Goal: Contribute content: Contribute content

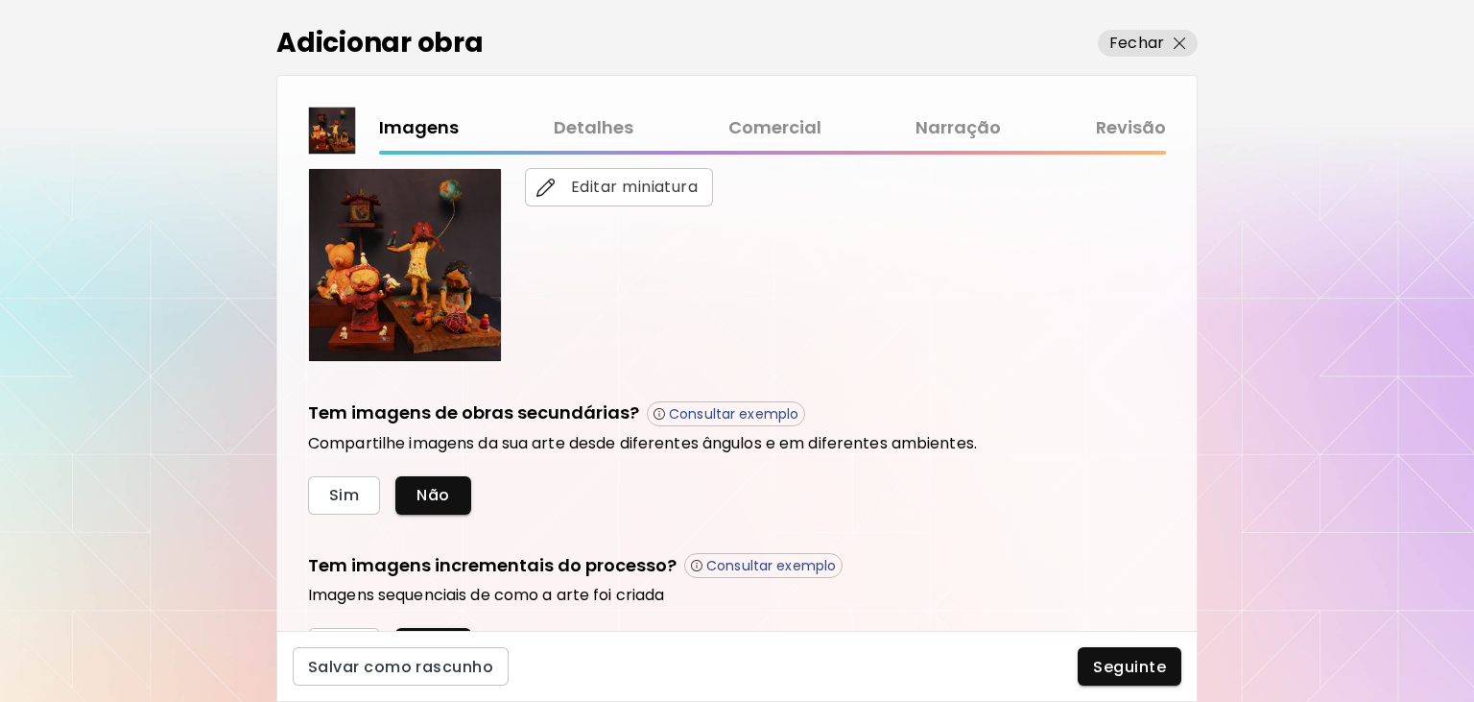
scroll to position [515, 0]
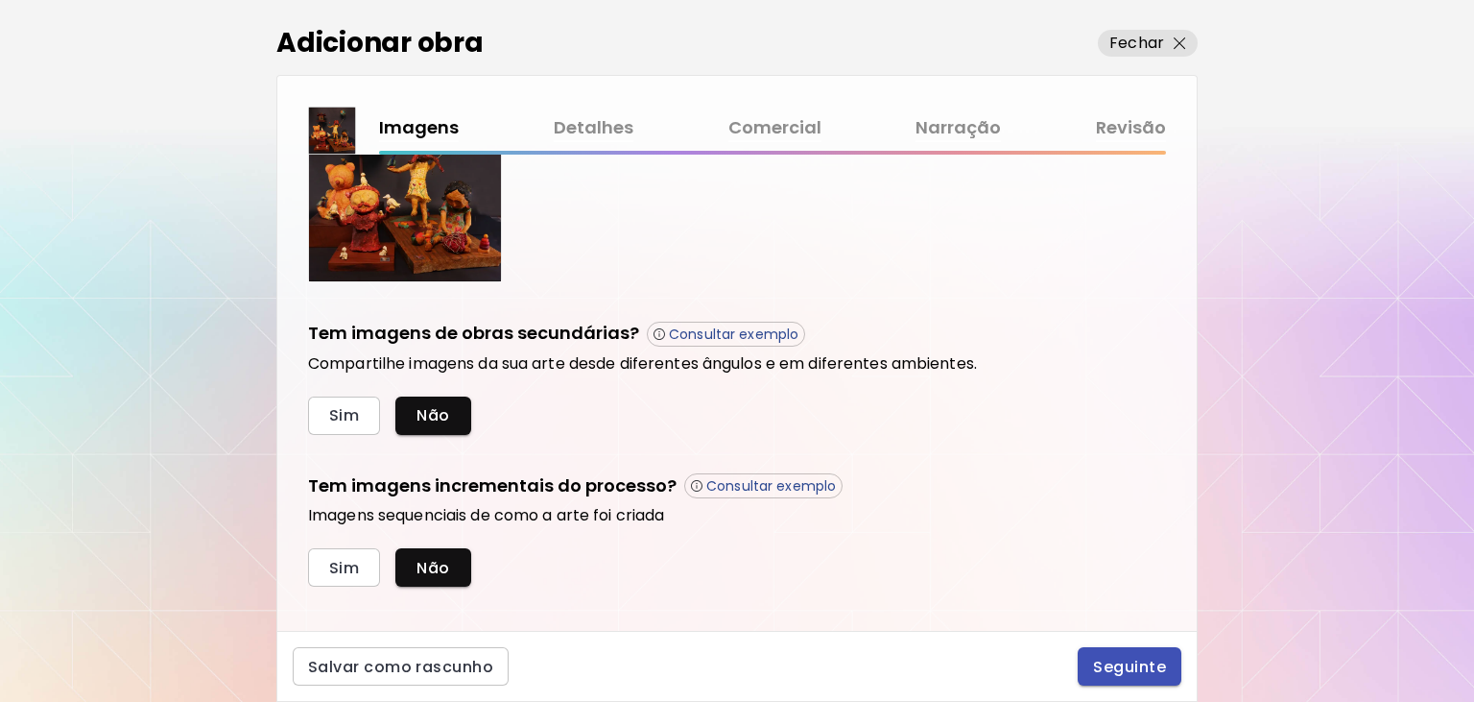
click at [1133, 671] on span "Seguinte" at bounding box center [1129, 666] width 73 height 20
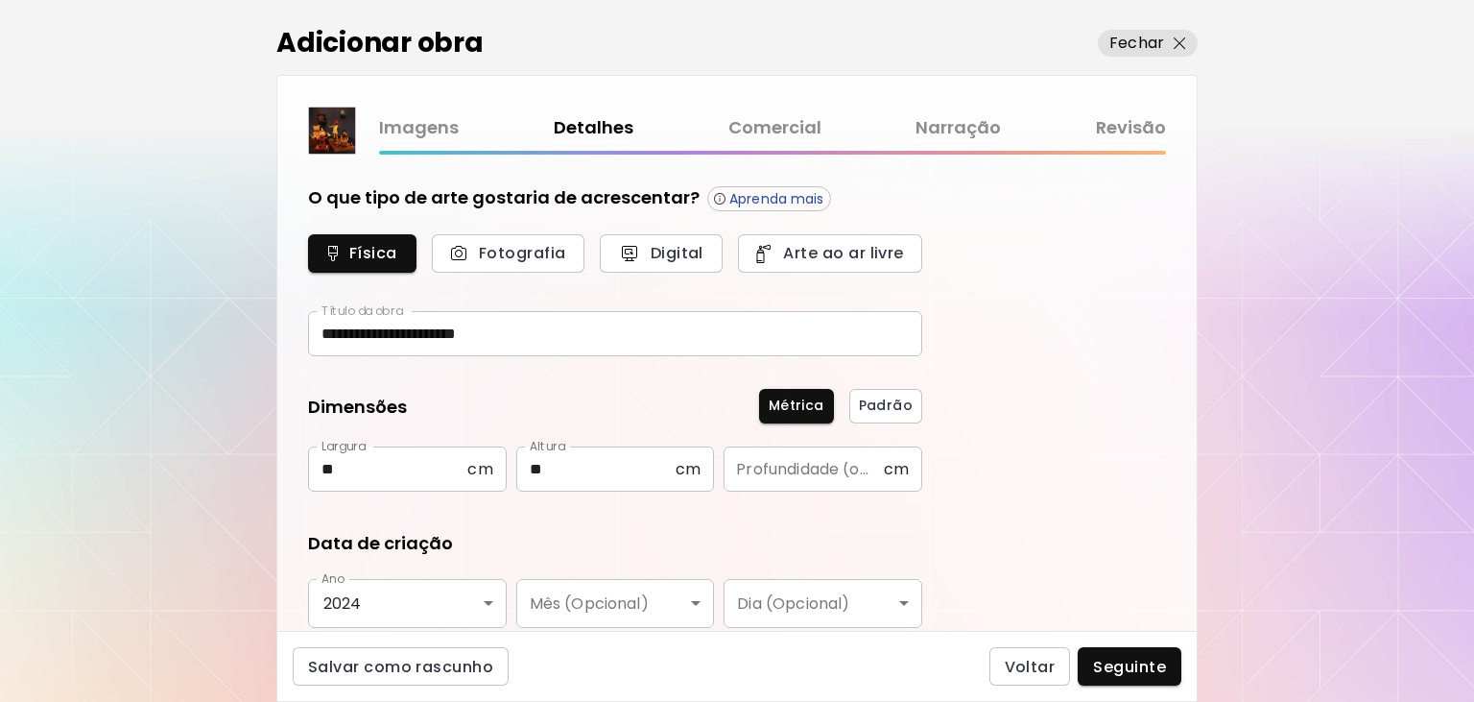
type input "*********"
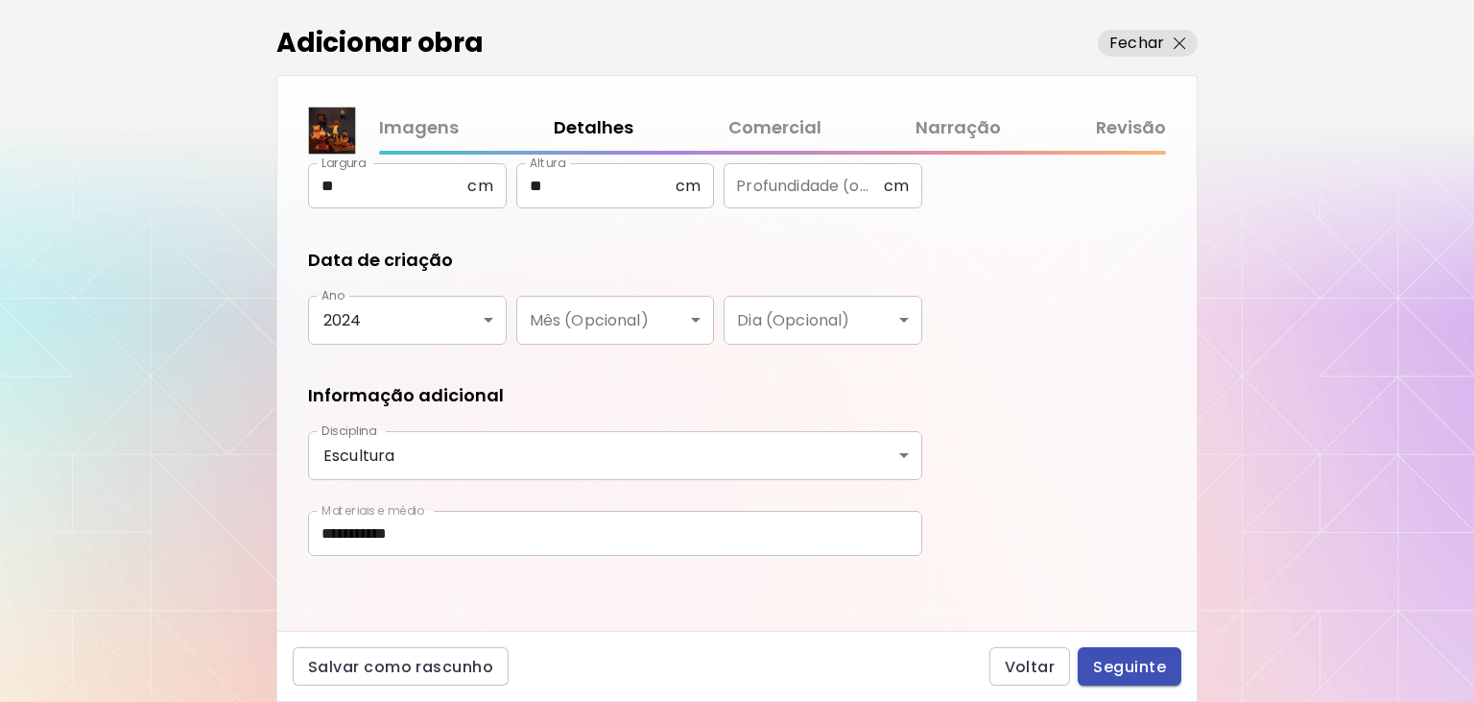
click at [1173, 660] on button "Seguinte" at bounding box center [1130, 666] width 104 height 38
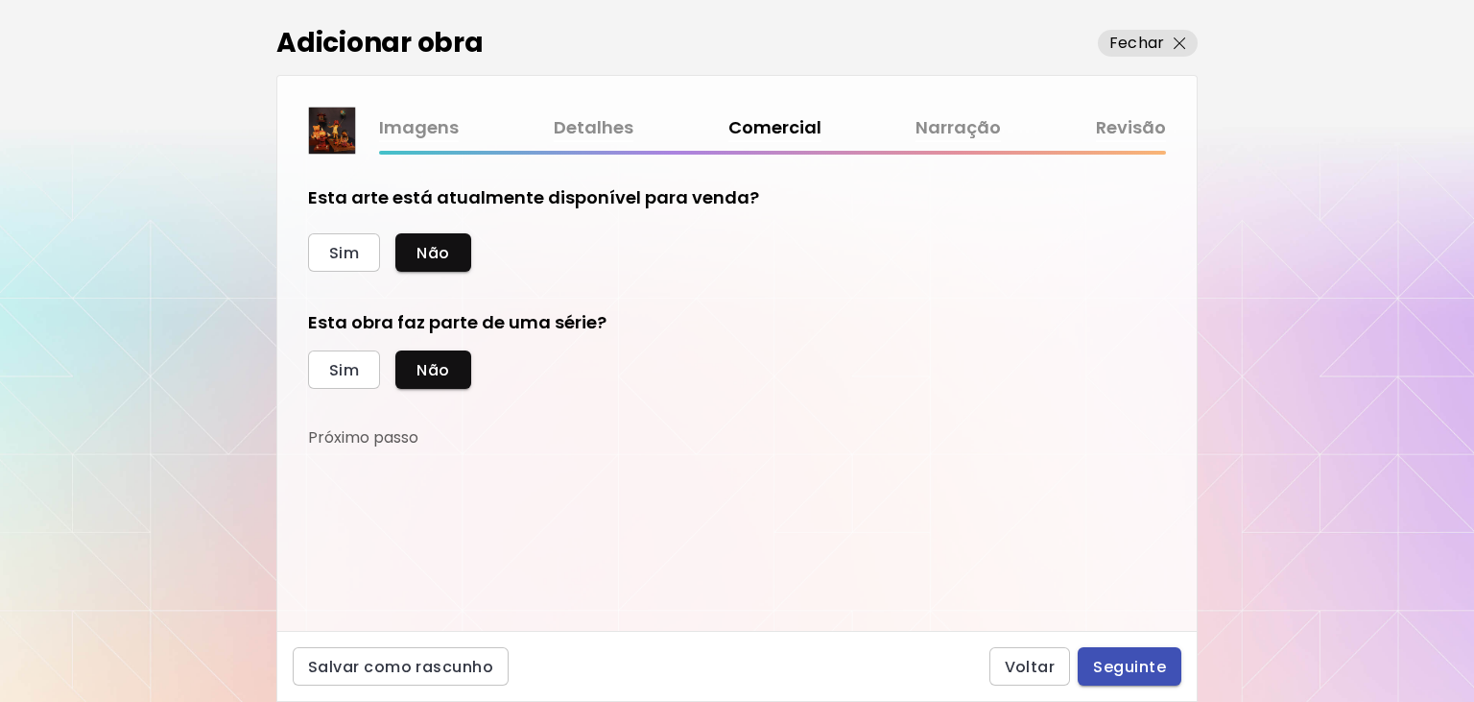
click at [1161, 662] on span "Seguinte" at bounding box center [1129, 666] width 73 height 20
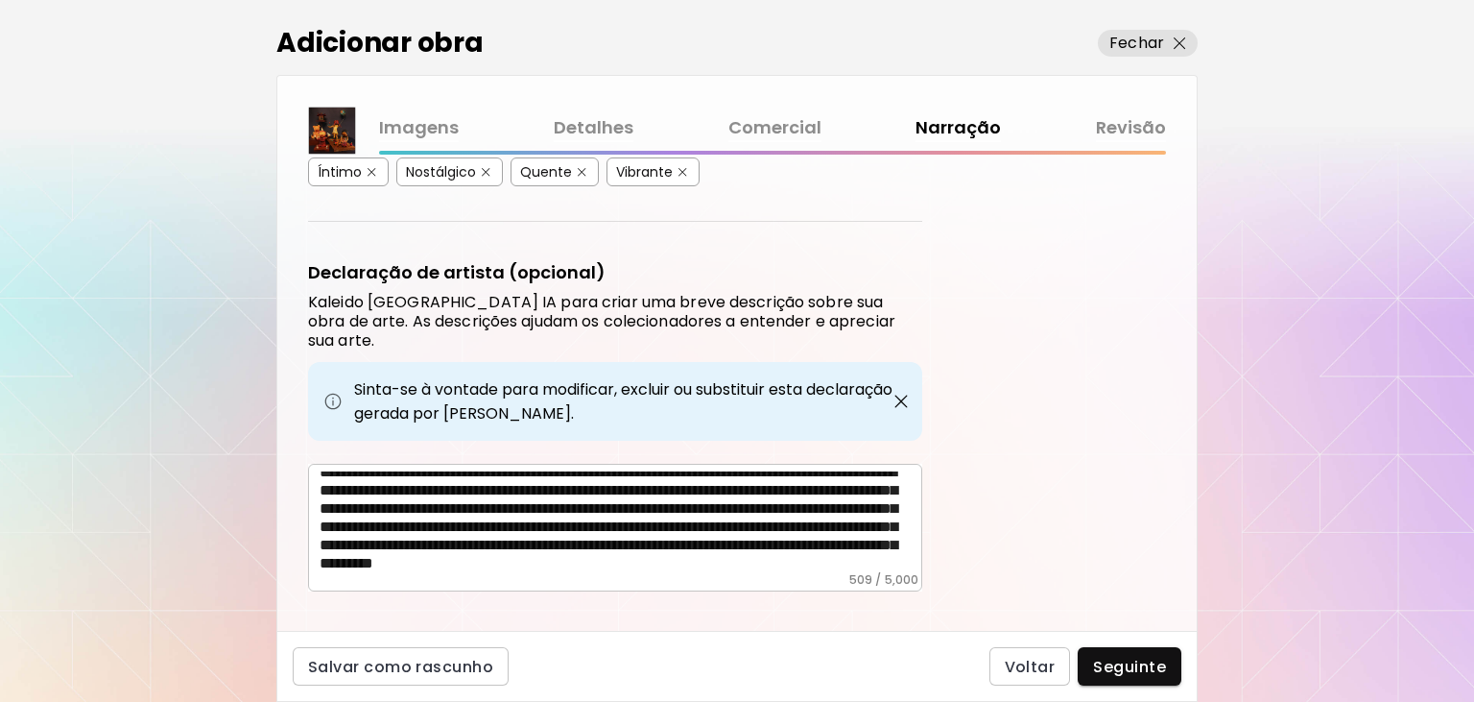
scroll to position [46, 0]
click at [1142, 667] on span "Seguinte" at bounding box center [1129, 666] width 73 height 20
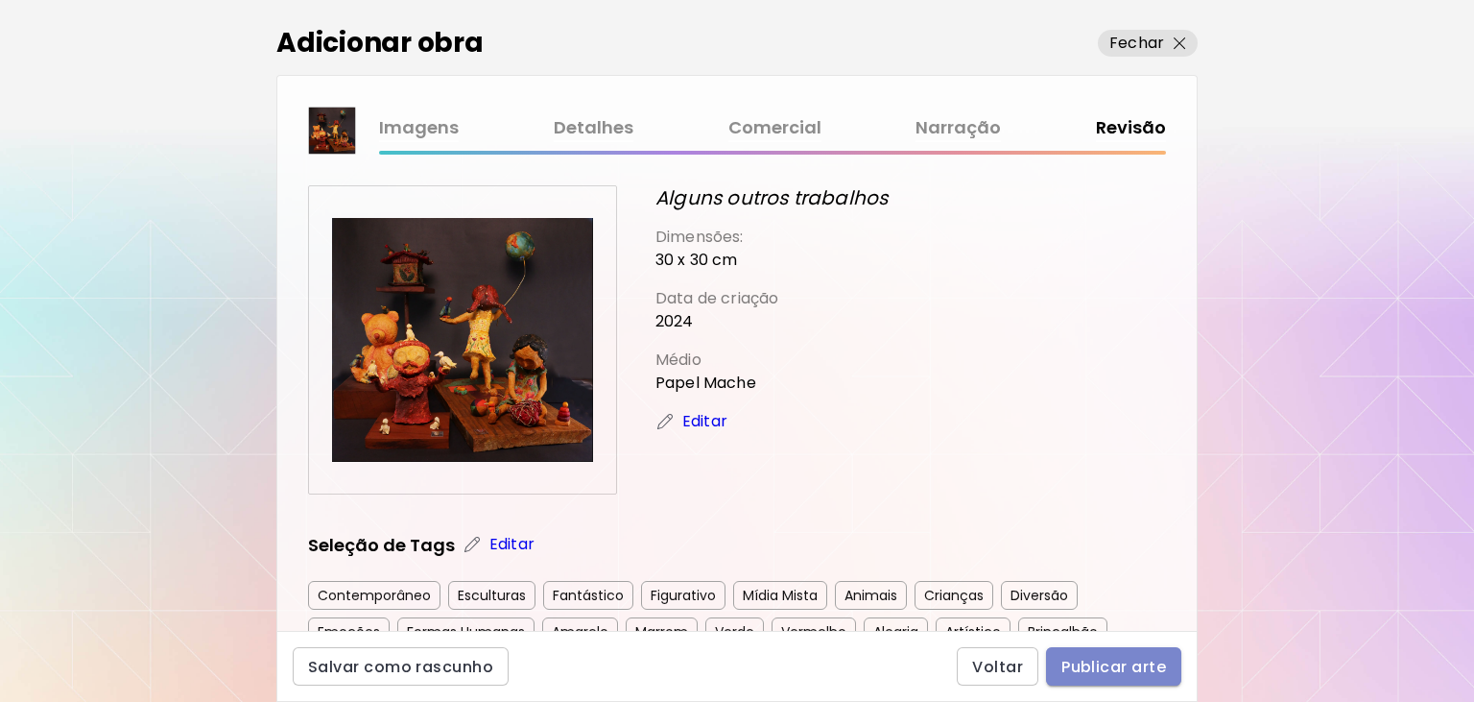
click at [1142, 658] on span "Publicar arte" at bounding box center [1113, 666] width 105 height 20
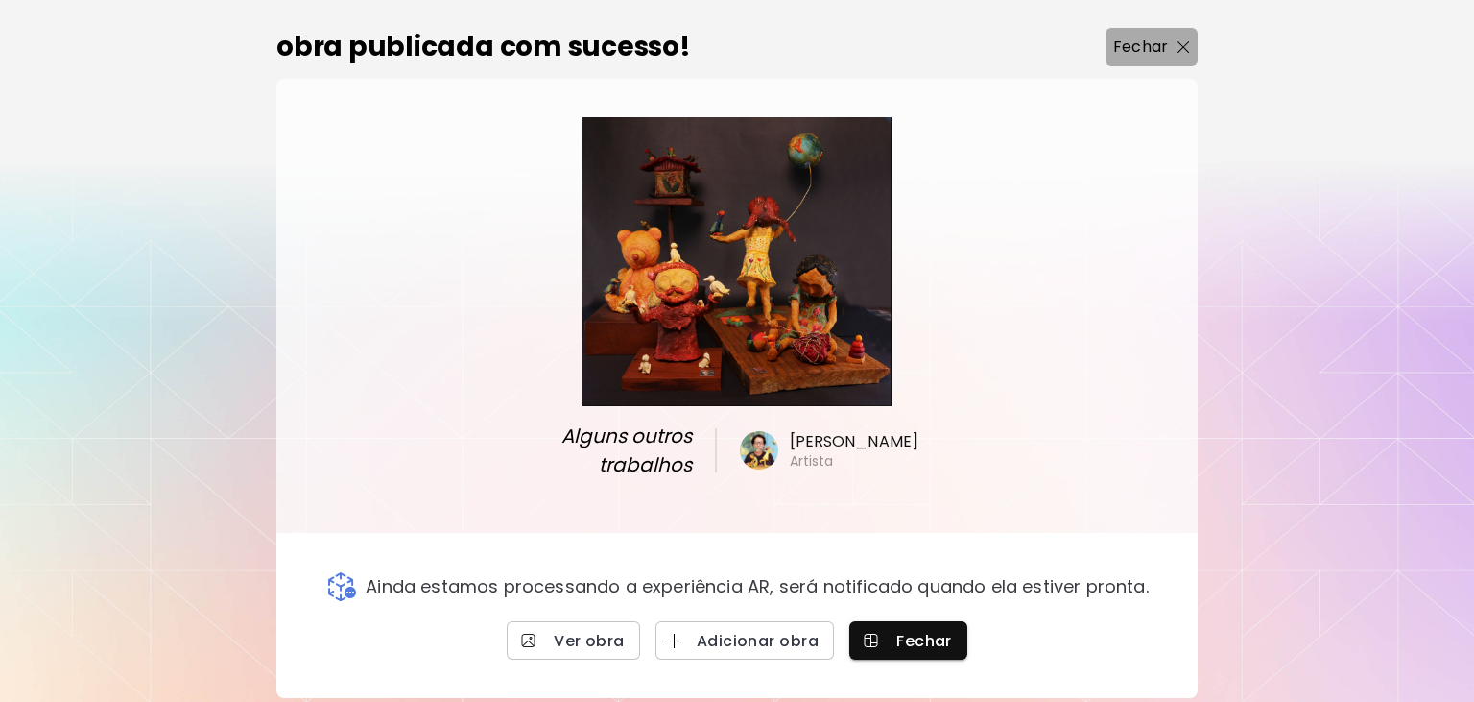
click at [1159, 59] on p "Fechar" at bounding box center [1140, 47] width 55 height 23
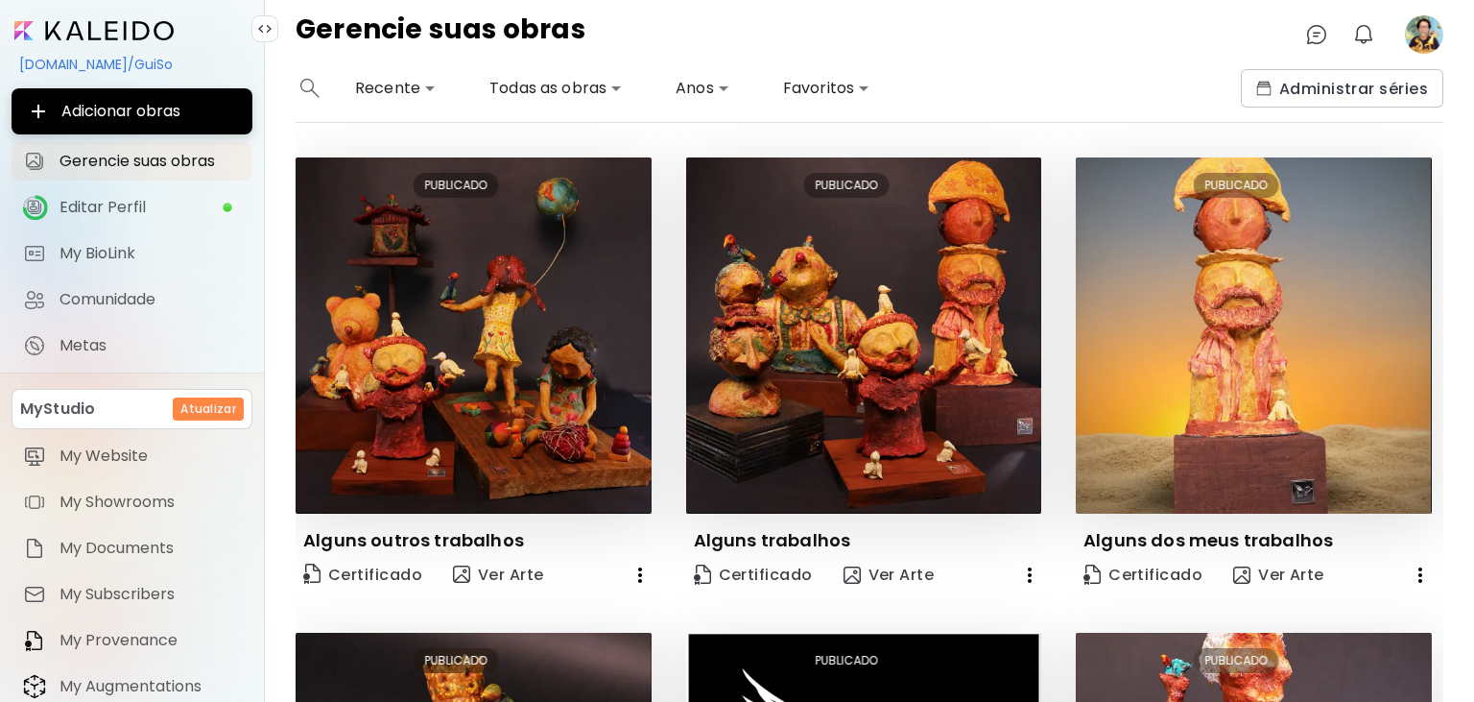
click at [1426, 28] on image at bounding box center [1424, 34] width 38 height 38
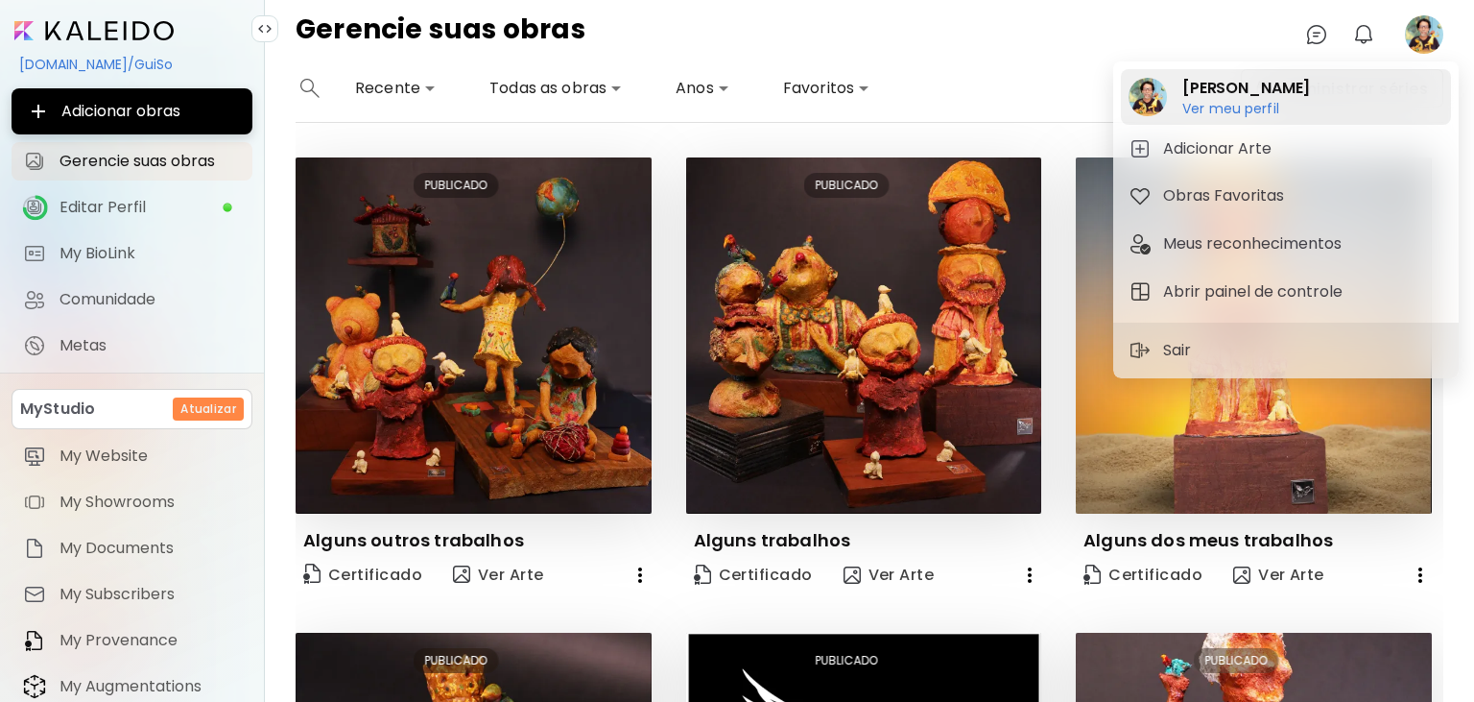
click at [1271, 113] on h6 "Ver meu perfil" at bounding box center [1246, 108] width 128 height 17
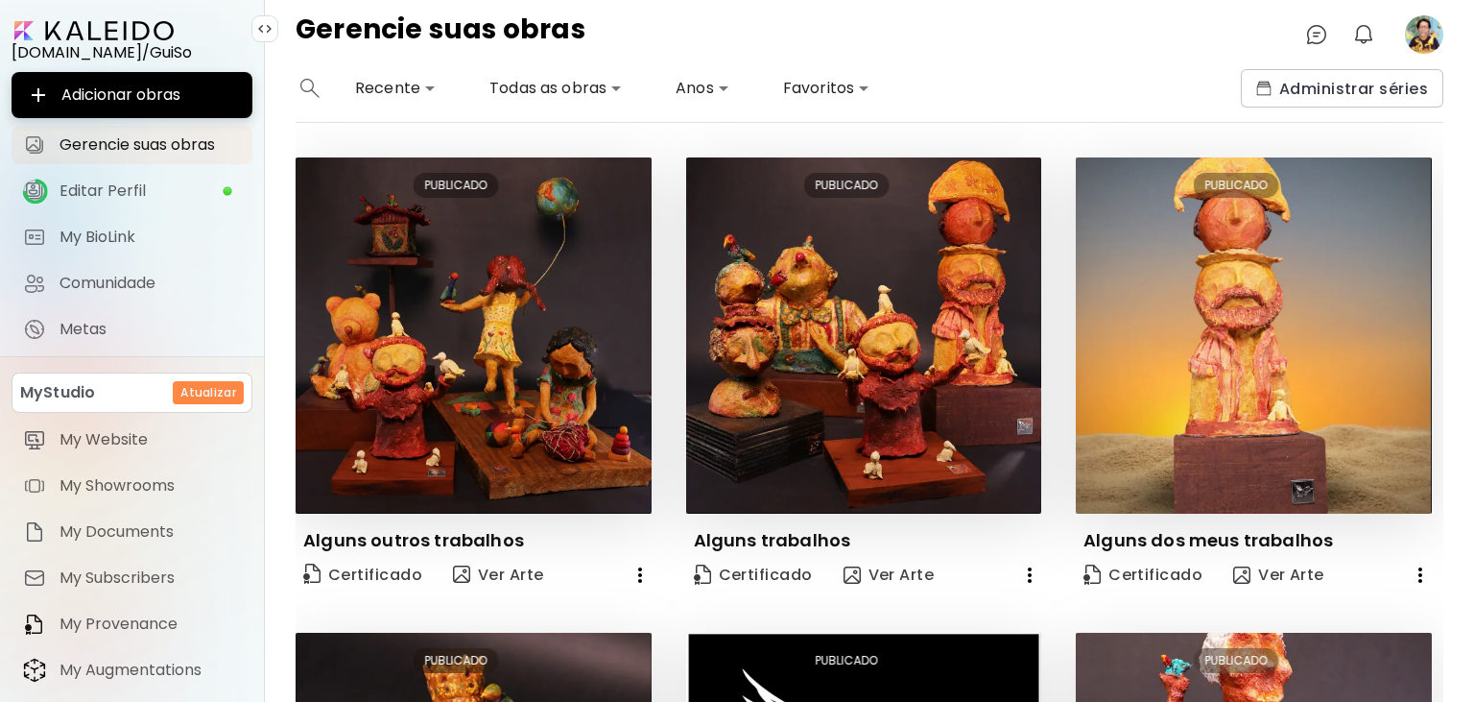
click at [1426, 42] on image at bounding box center [1424, 34] width 38 height 38
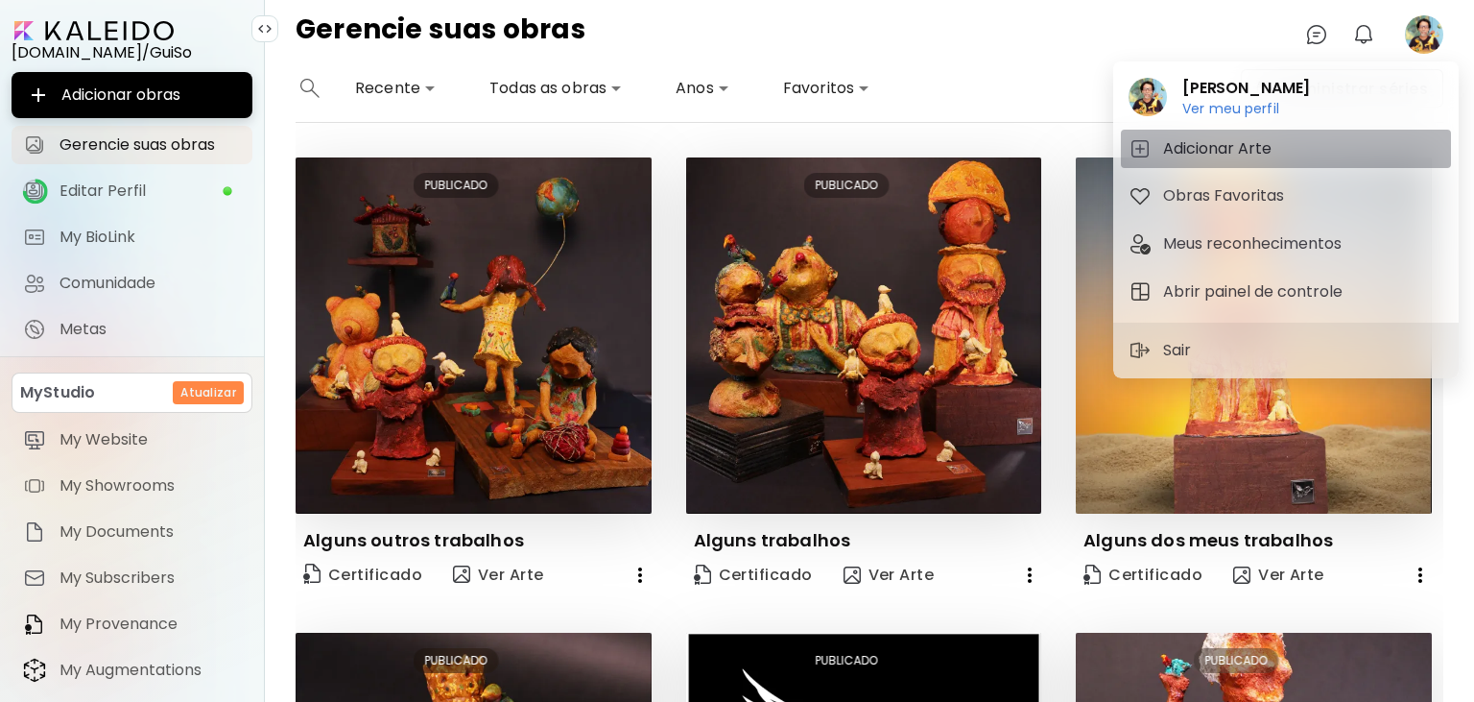
click at [1223, 149] on h5 "Adicionar Arte" at bounding box center [1220, 148] width 114 height 23
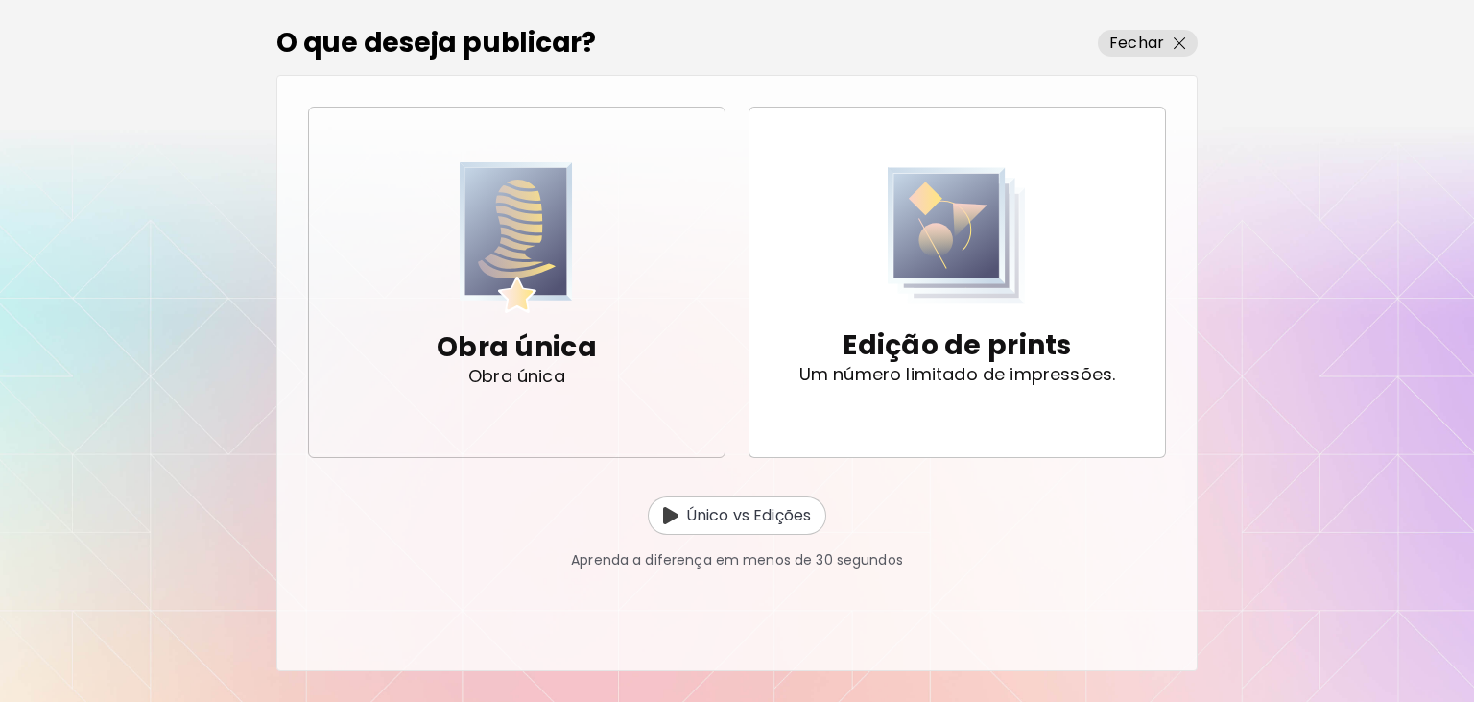
click at [520, 294] on img "button" at bounding box center [516, 237] width 113 height 151
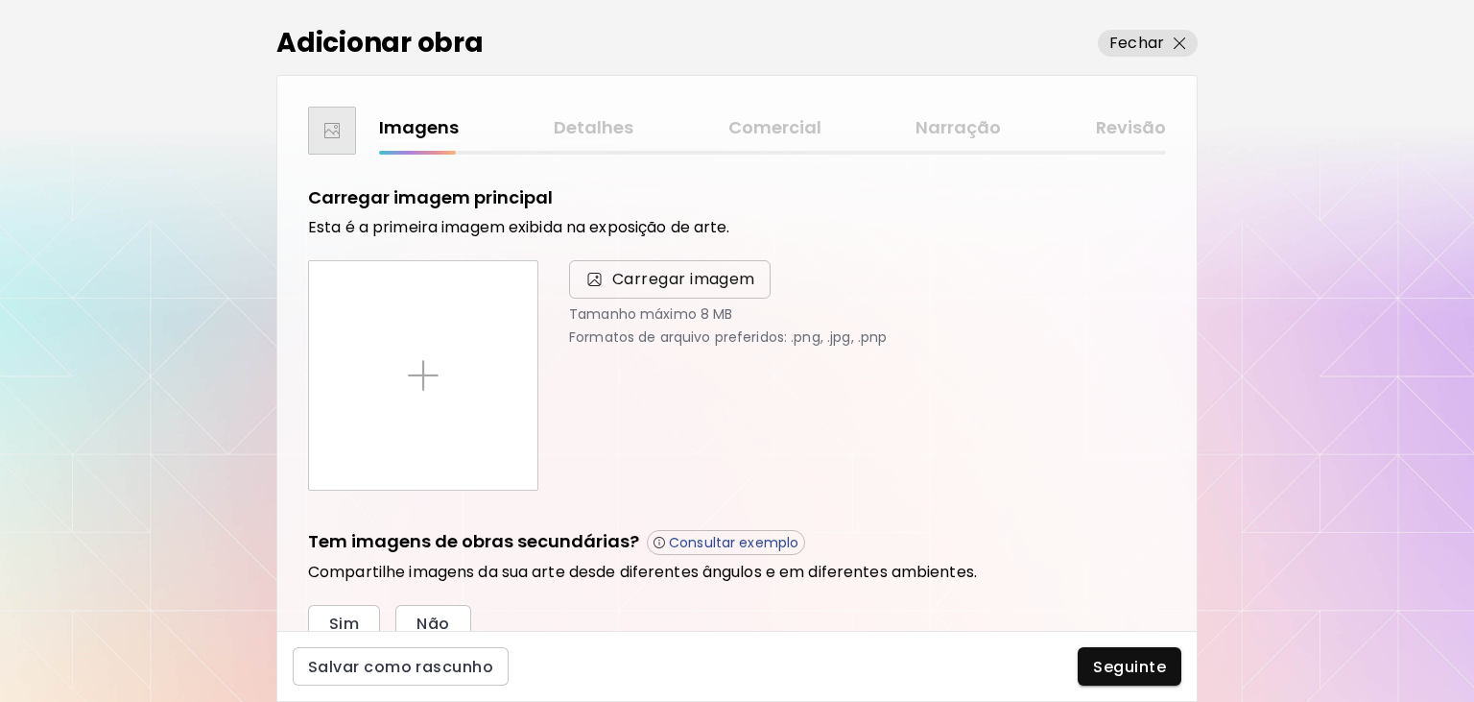
click at [653, 287] on span "Carregar imagem" at bounding box center [683, 279] width 143 height 23
click at [0, 0] on input "Carregar imagem" at bounding box center [0, 0] width 0 height 0
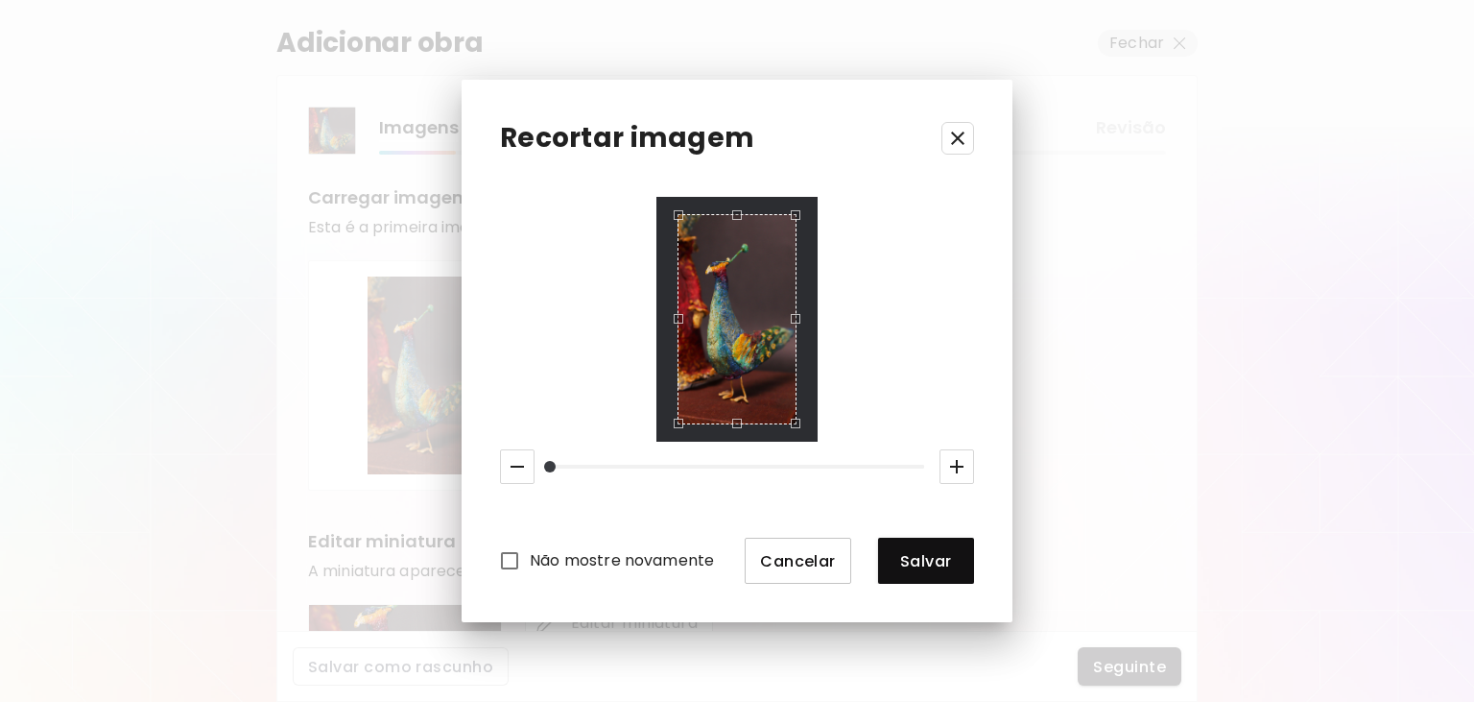
click at [827, 550] on button "Cancelar" at bounding box center [798, 560] width 107 height 46
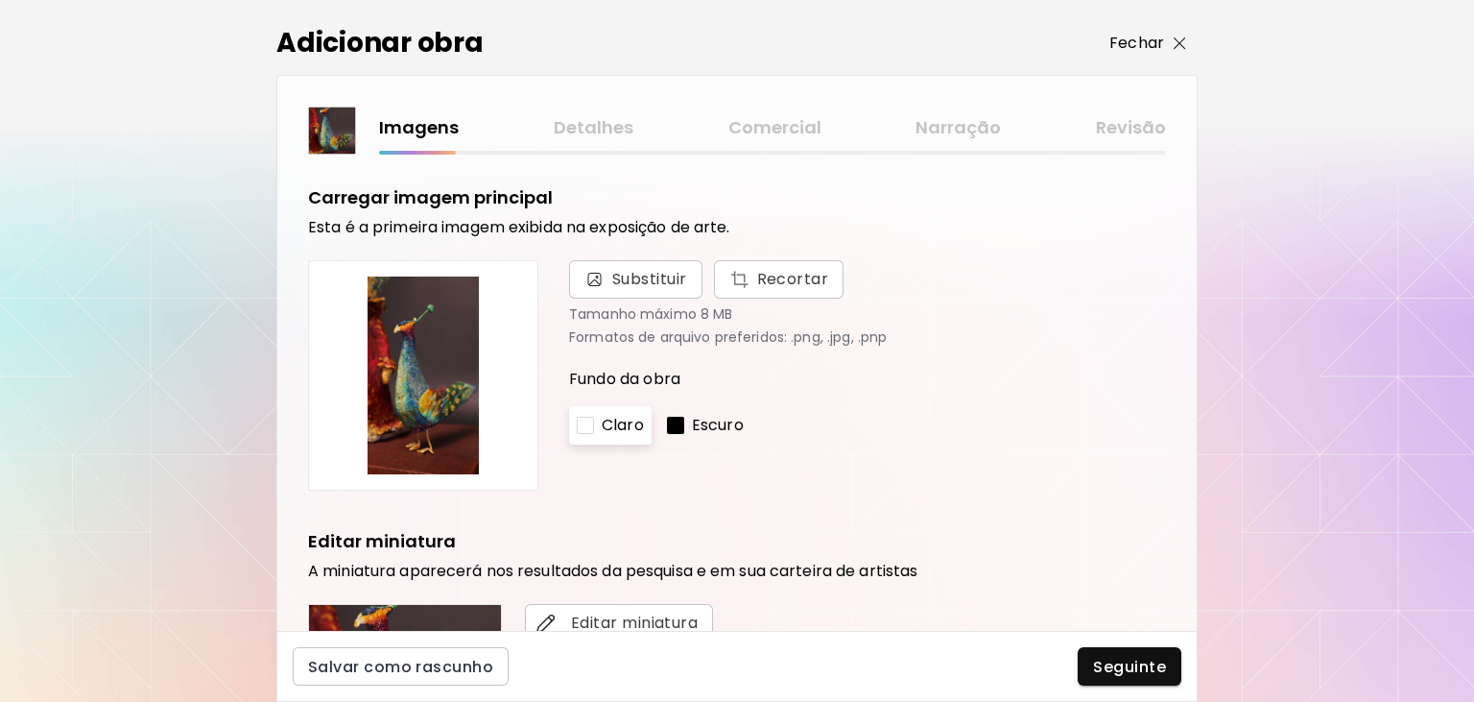
click at [1179, 42] on img "button" at bounding box center [1180, 43] width 12 height 12
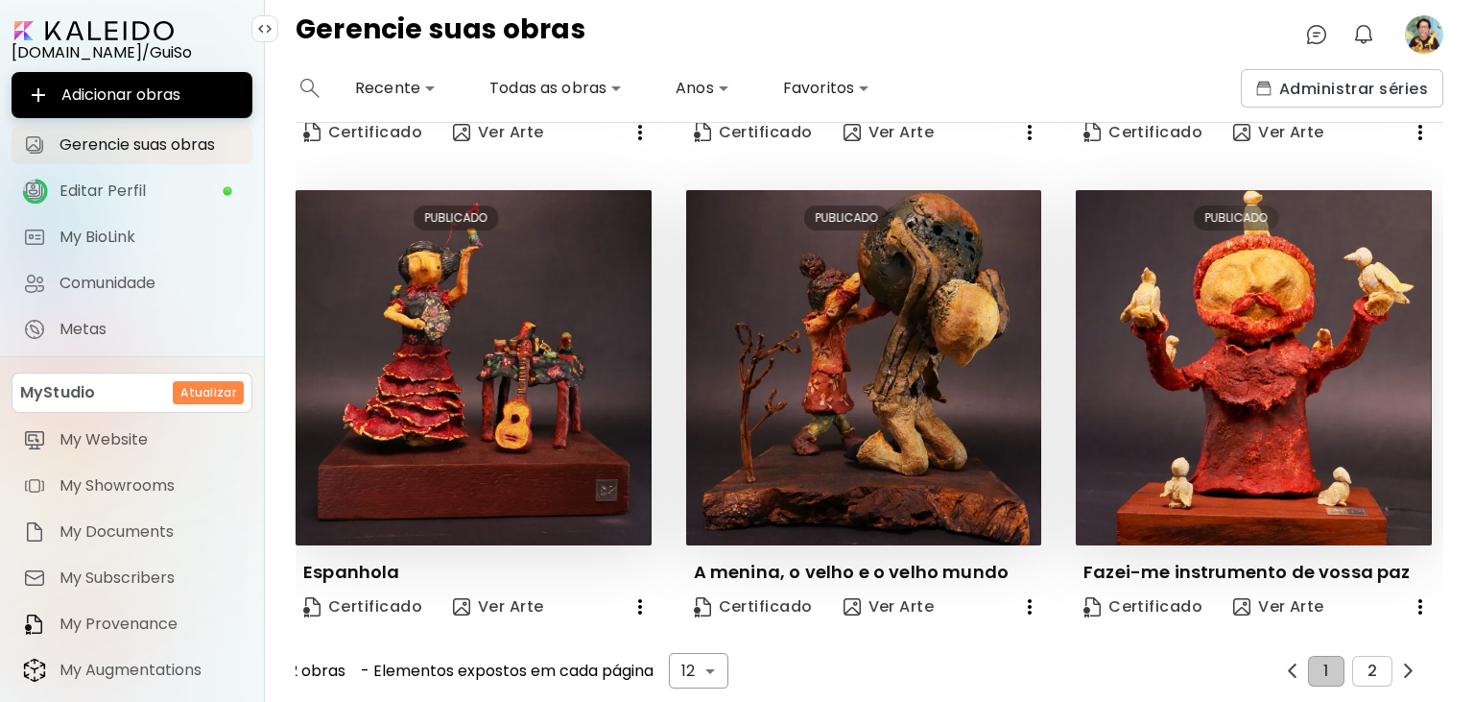
scroll to position [1401, 0]
